Goal: Information Seeking & Learning: Learn about a topic

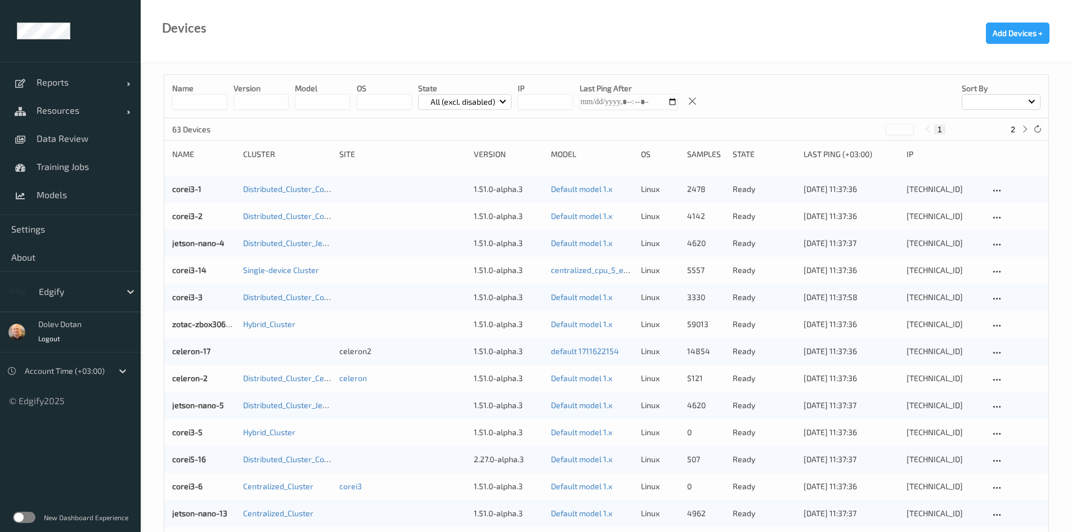
click at [32, 519] on label at bounding box center [24, 516] width 23 height 11
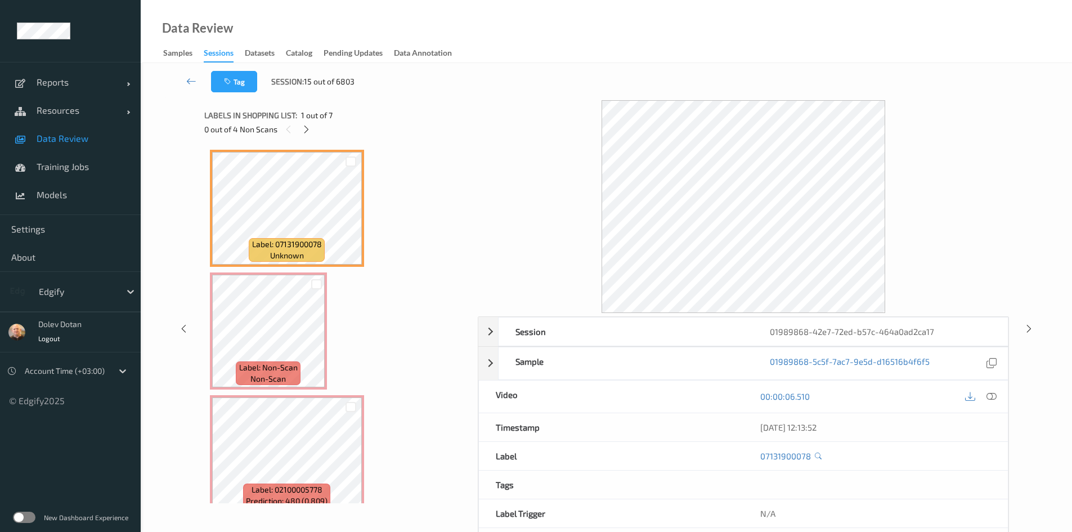
click at [411, 236] on div "Label: 07131900078 unknown Label: Non-Scan non-scan Label: Non-Scan non-scan La…" at bounding box center [337, 515] width 254 height 730
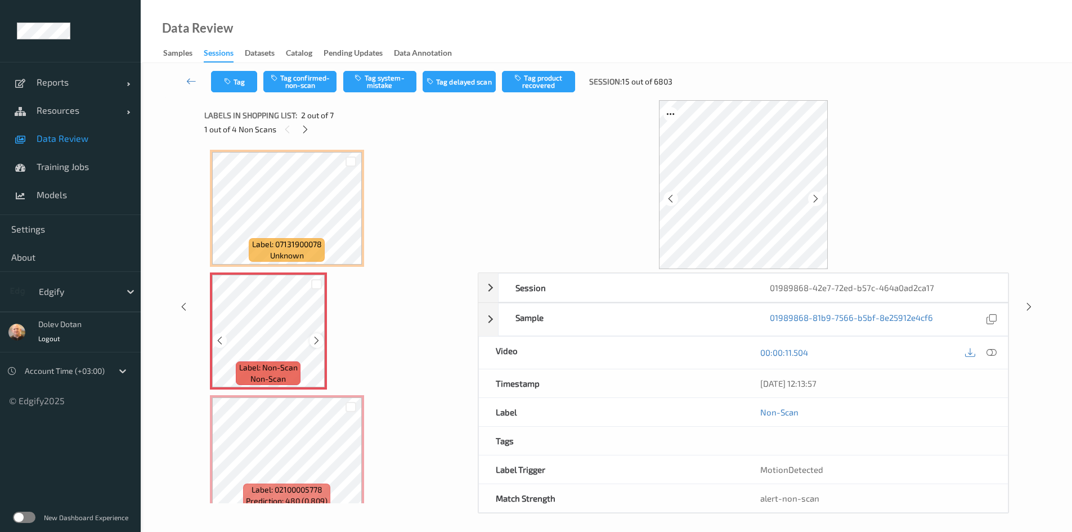
click at [316, 336] on icon at bounding box center [317, 340] width 10 height 10
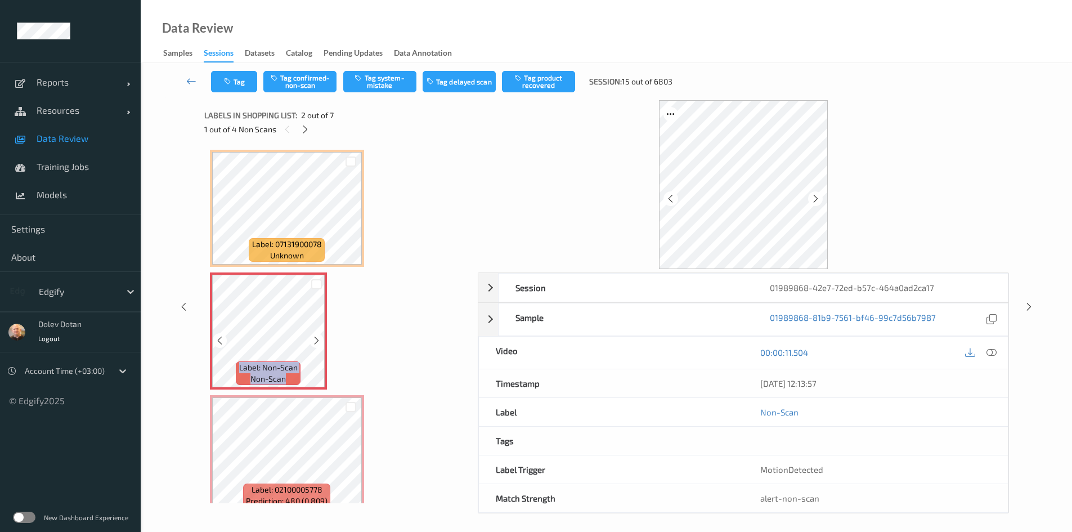
click at [316, 336] on icon at bounding box center [317, 340] width 10 height 10
click at [317, 340] on icon at bounding box center [317, 340] width 10 height 10
click at [484, 314] on div "Sample 01989868-81b9-7561-bf46-99c7d56b7987" at bounding box center [743, 319] width 530 height 33
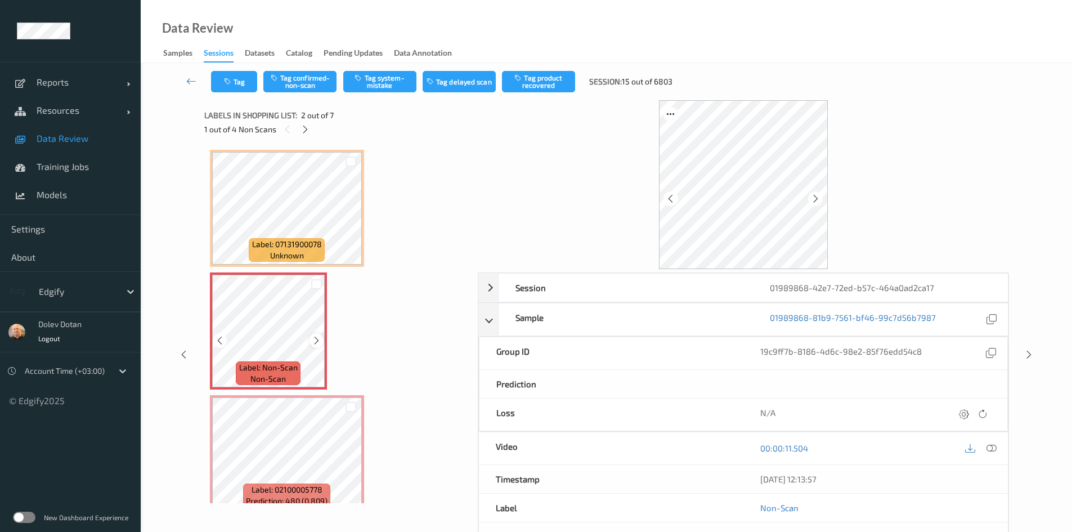
click at [317, 341] on icon at bounding box center [317, 340] width 10 height 10
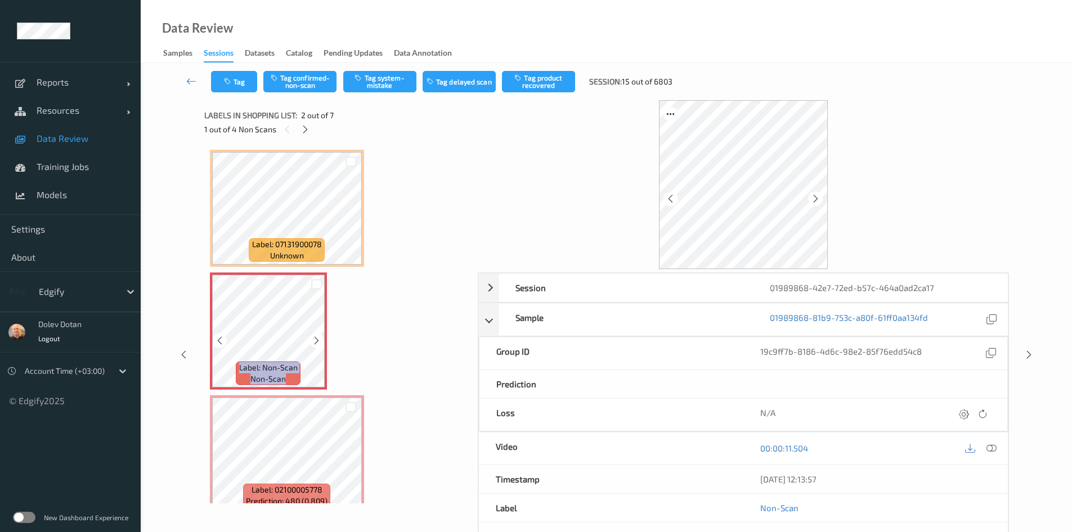
click at [317, 341] on icon at bounding box center [317, 340] width 10 height 10
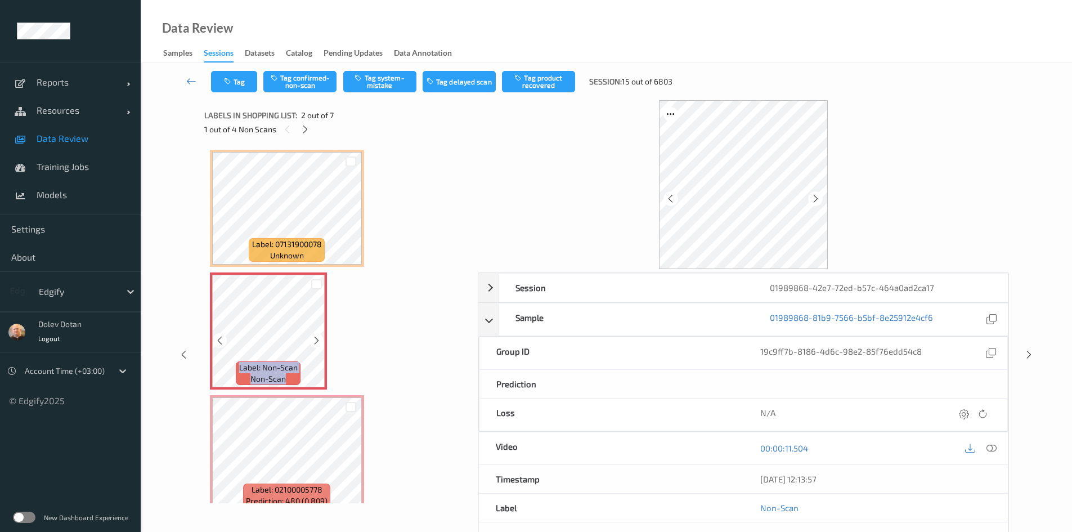
click at [317, 341] on icon at bounding box center [317, 340] width 10 height 10
click at [319, 343] on icon at bounding box center [317, 340] width 10 height 10
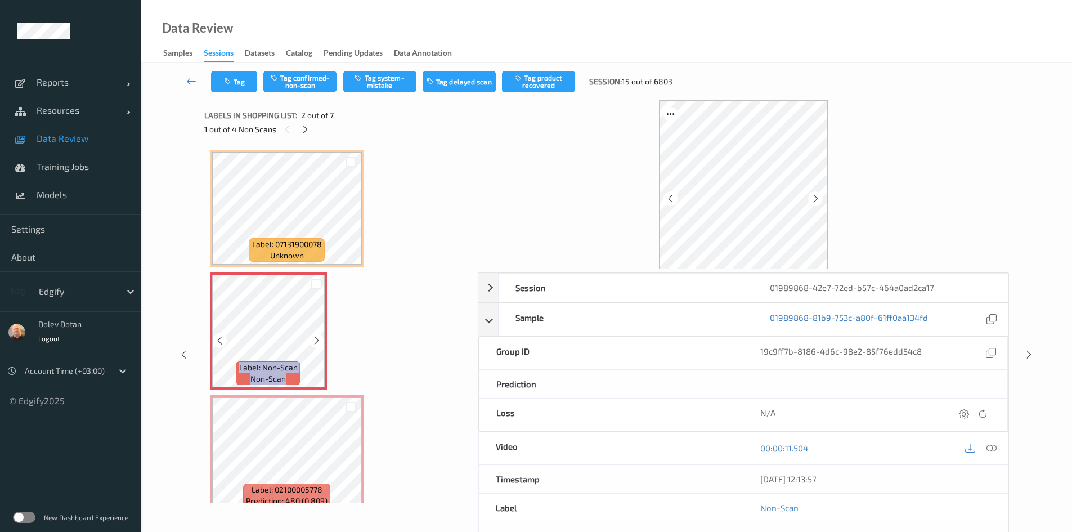
click at [319, 343] on icon at bounding box center [317, 340] width 10 height 10
click at [29, 518] on label at bounding box center [24, 516] width 23 height 11
